Goal: Task Accomplishment & Management: Use online tool/utility

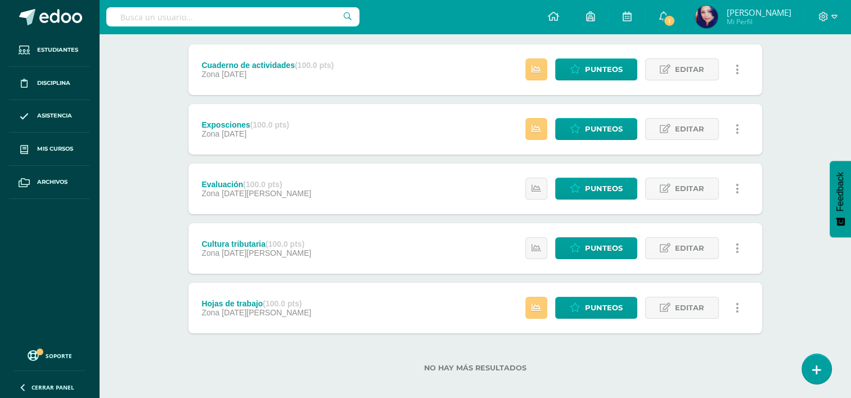
scroll to position [143, 0]
click at [608, 124] on span "Punteos" at bounding box center [604, 129] width 38 height 21
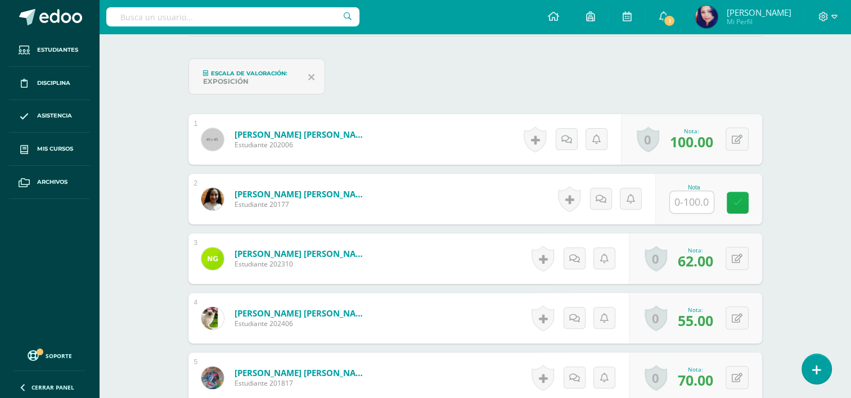
scroll to position [365, 0]
click at [734, 201] on icon at bounding box center [738, 203] width 10 height 10
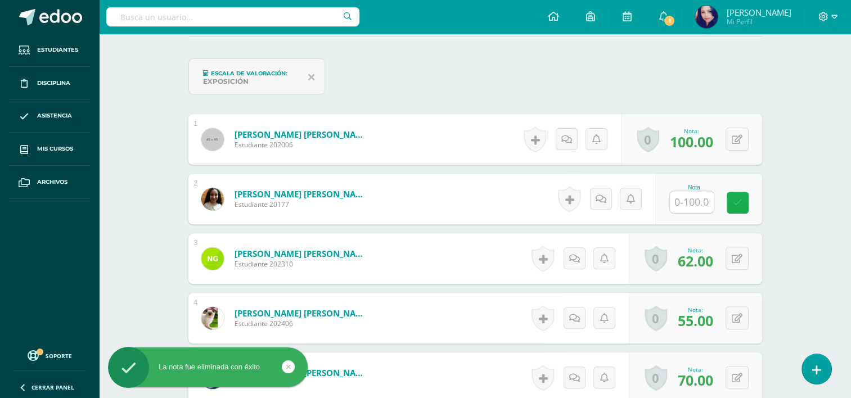
scroll to position [365, 0]
click at [691, 195] on input "text" at bounding box center [698, 202] width 45 height 23
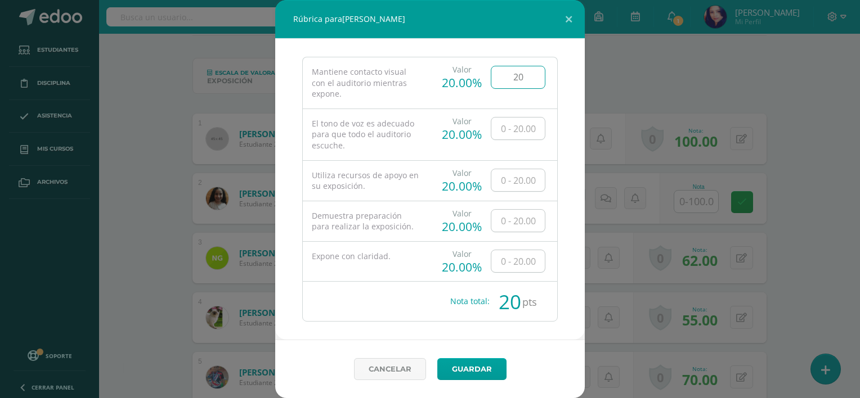
type input "20"
click at [523, 122] on input "2" at bounding box center [517, 129] width 53 height 22
type input "20"
click at [521, 175] on input "text" at bounding box center [517, 180] width 53 height 22
type input "20"
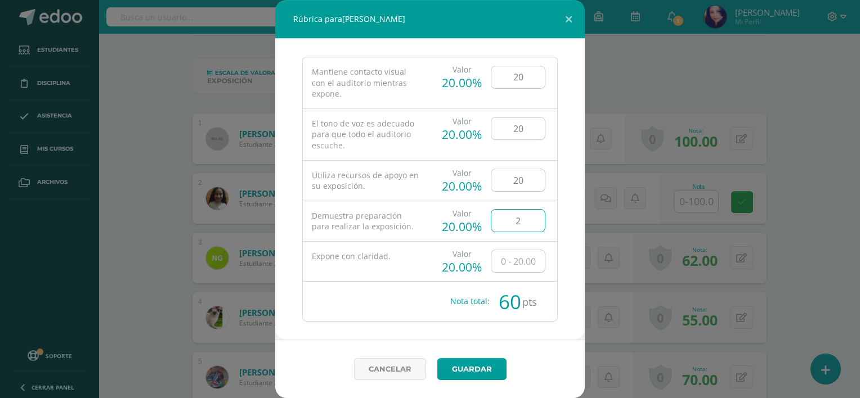
click at [520, 216] on input "2" at bounding box center [517, 221] width 53 height 22
type input "20"
click at [515, 261] on input "2" at bounding box center [517, 261] width 53 height 22
type input "20"
click at [466, 358] on link "Guardar" at bounding box center [471, 369] width 69 height 22
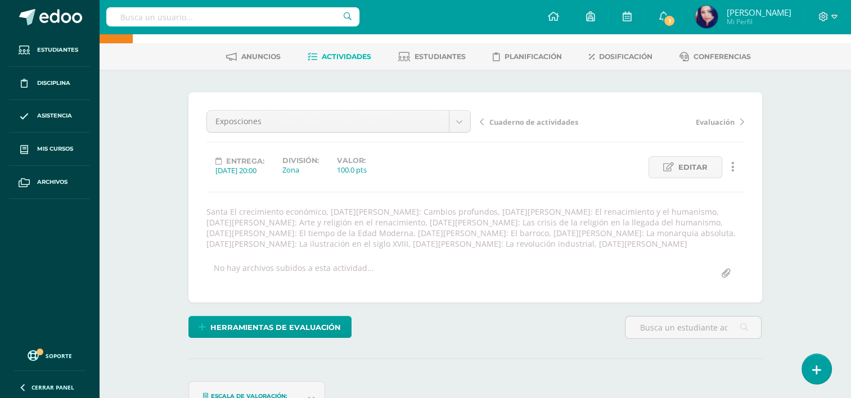
scroll to position [59, 0]
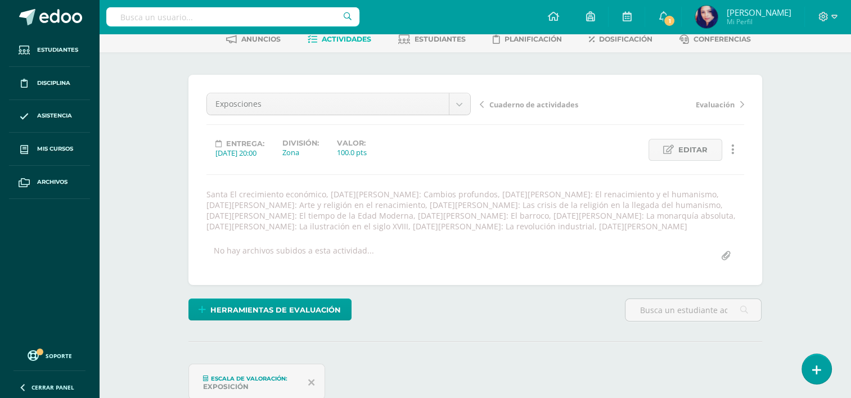
click at [531, 105] on span "Cuaderno de actividades" at bounding box center [534, 105] width 89 height 10
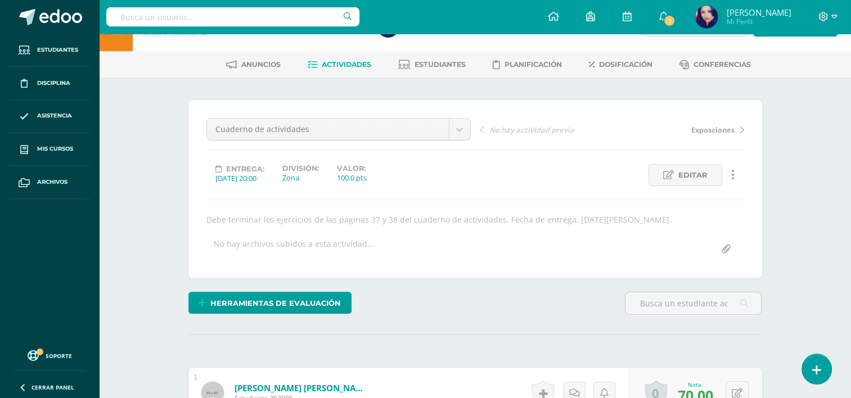
scroll to position [31, 0]
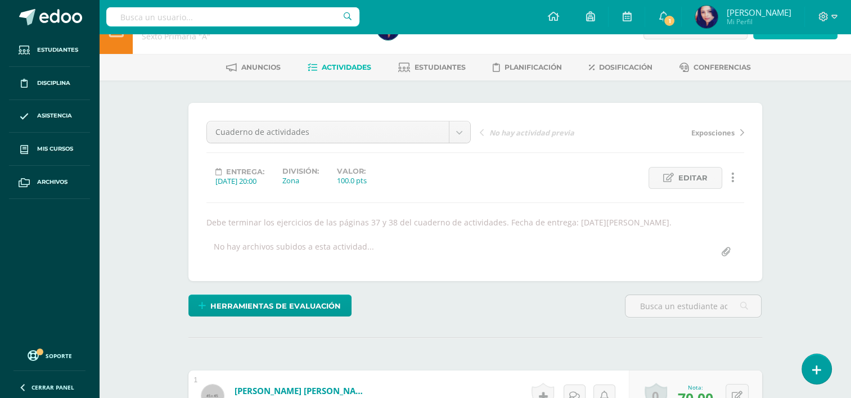
click at [793, 35] on span "Actividad" at bounding box center [801, 28] width 43 height 21
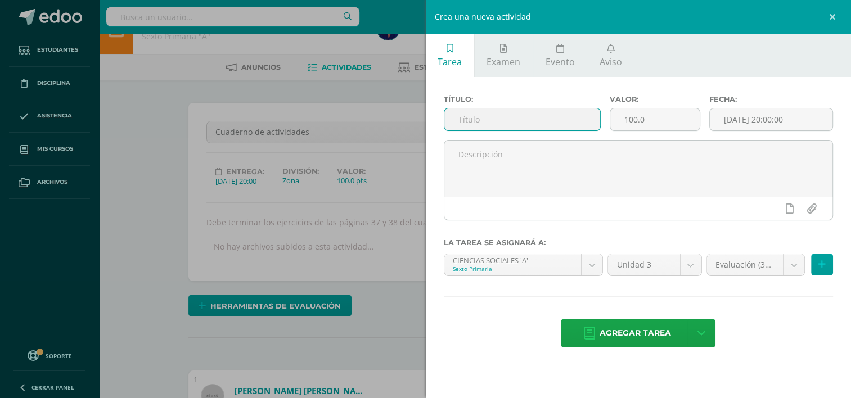
click at [527, 123] on input "text" at bounding box center [523, 120] width 156 height 22
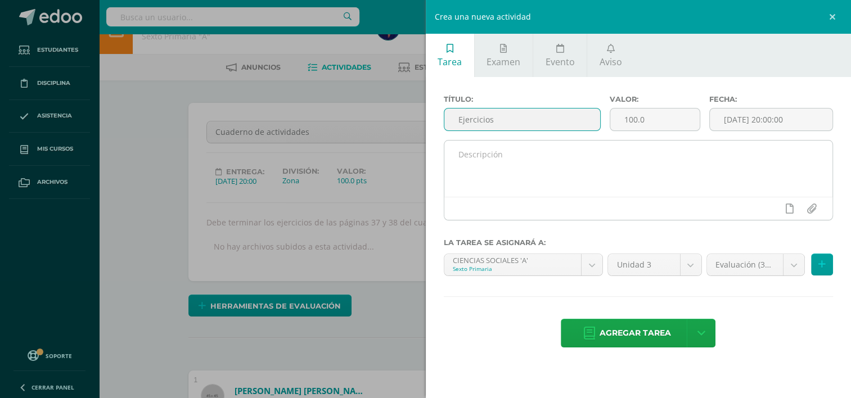
type input "Ejercicios"
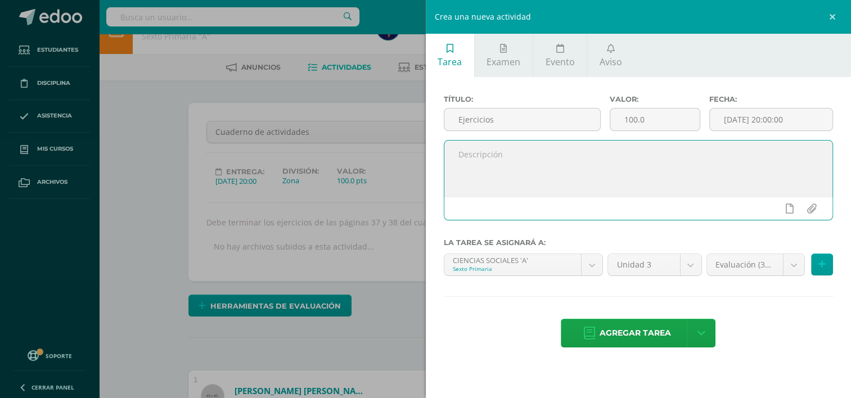
click at [677, 156] on textarea at bounding box center [639, 169] width 389 height 56
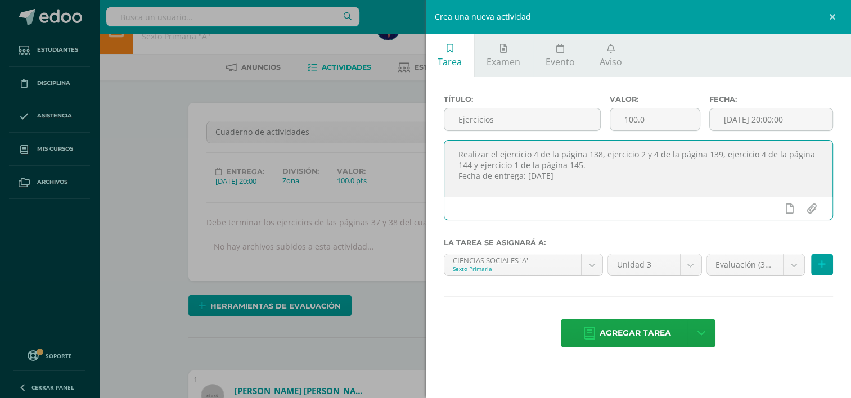
click at [551, 175] on textarea "Realizar el ejercicio 4 de la página 138, ejercicio 2 y 4 de la página 139, eje…" at bounding box center [639, 169] width 389 height 56
type textarea "Realizar el ejercicio 4 de la página 138, ejercicio 2 y 4 de la página 139, eje…"
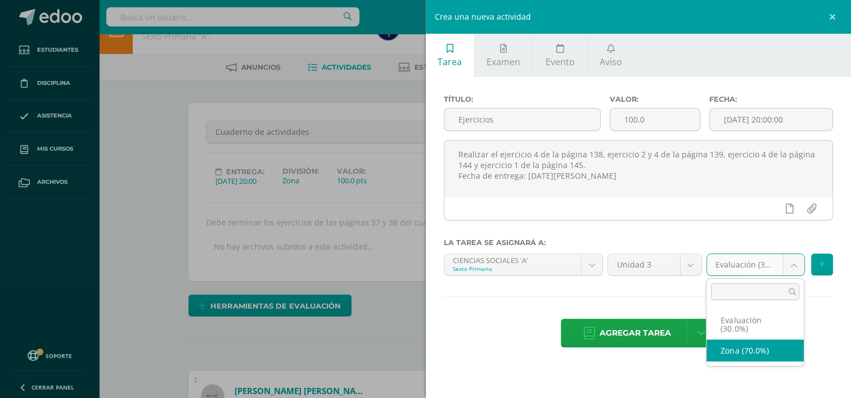
select select "35079"
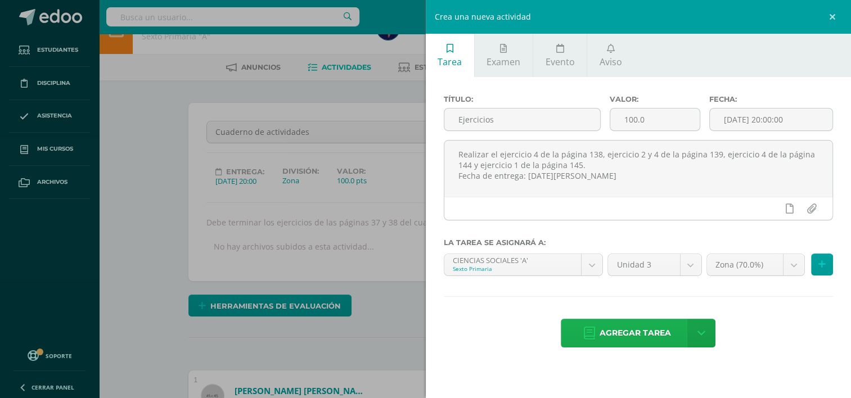
click at [633, 328] on span "Agregar tarea" at bounding box center [635, 334] width 71 height 28
